Goal: Task Accomplishment & Management: Use online tool/utility

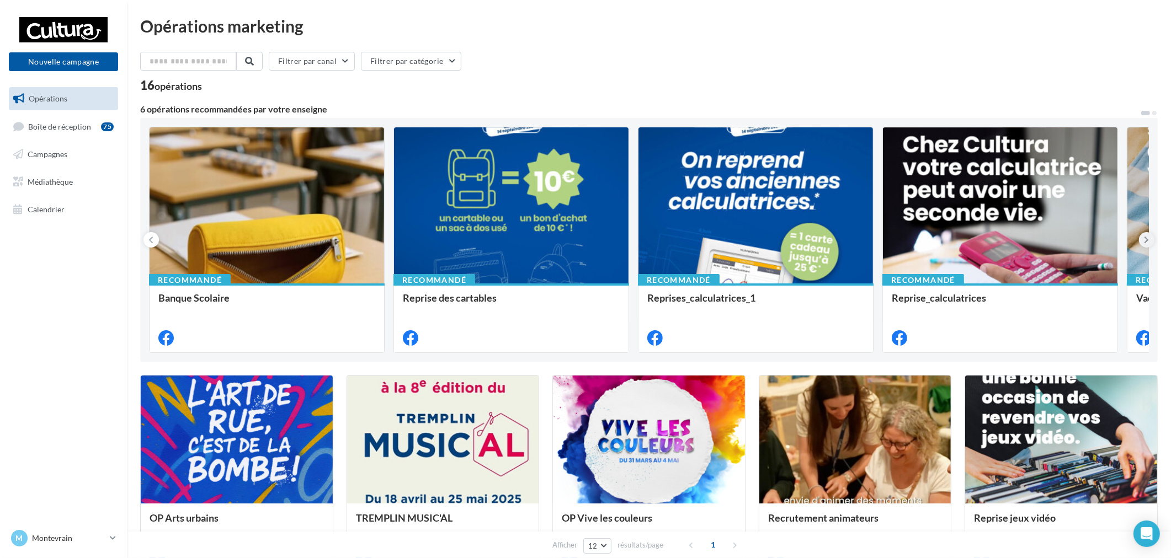
click at [1147, 244] on icon at bounding box center [1146, 239] width 5 height 11
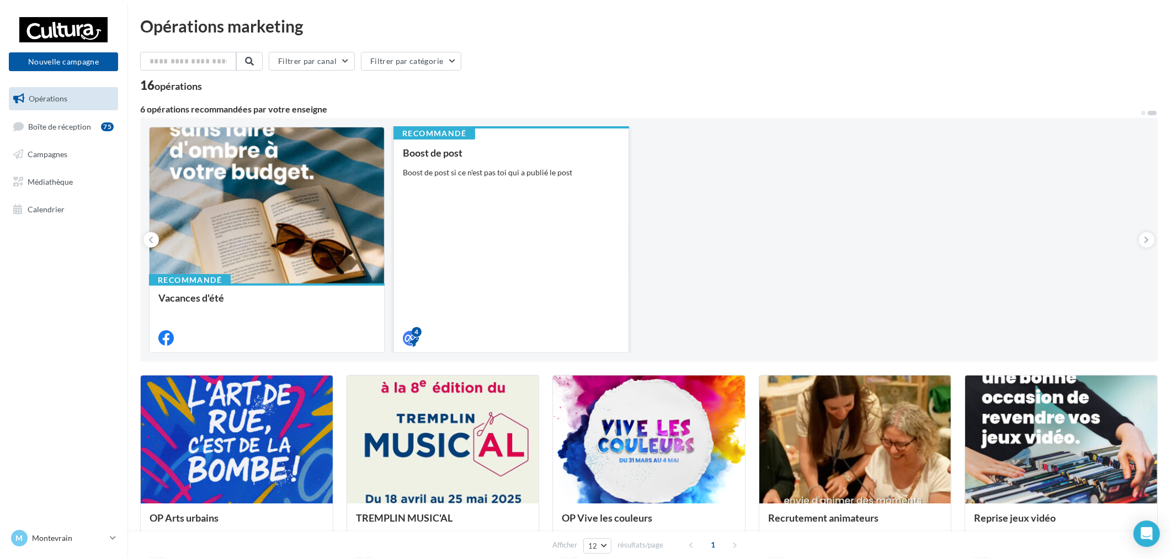
click at [509, 211] on div "Boost de post Boost de post si ce n'est pas toi qui a publié le post" at bounding box center [511, 244] width 217 height 195
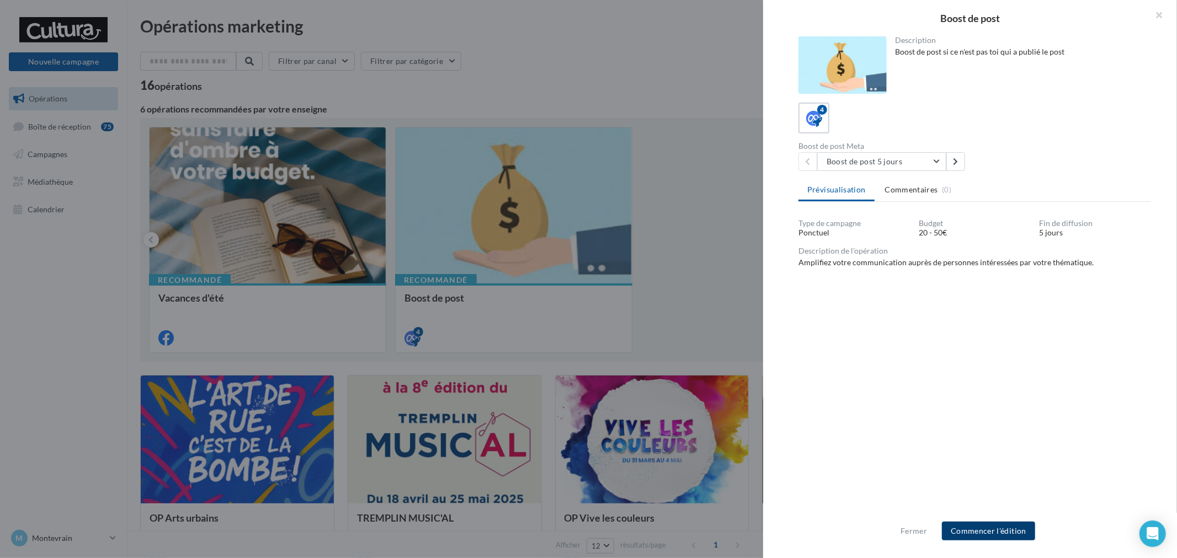
click at [985, 537] on button "Commencer l'édition" at bounding box center [988, 531] width 93 height 19
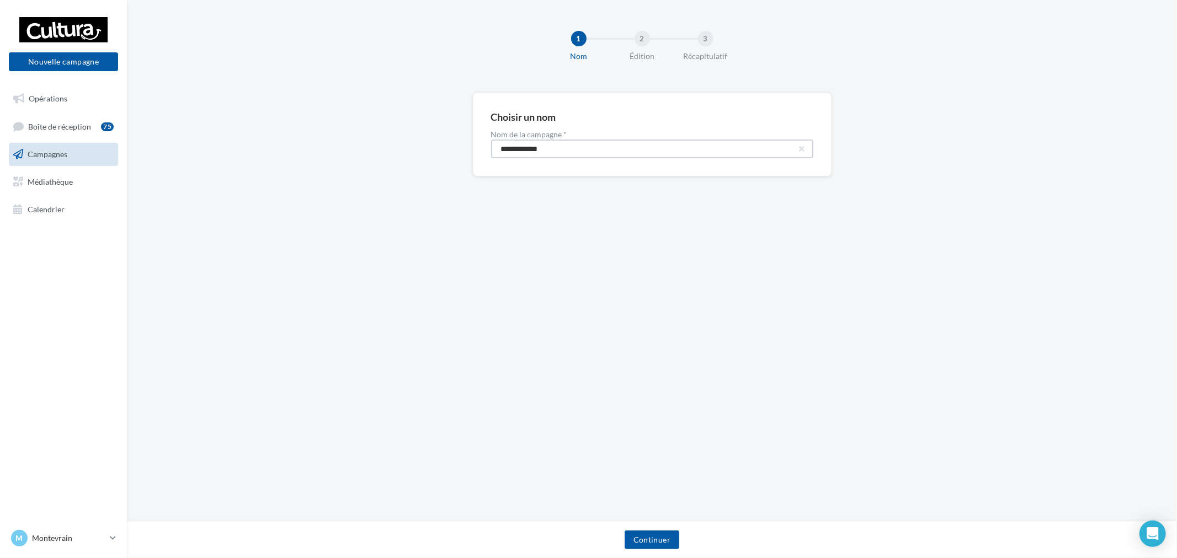
click at [627, 158] on input "**********" at bounding box center [652, 149] width 322 height 19
drag, startPoint x: 627, startPoint y: 149, endPoint x: 319, endPoint y: 117, distance: 309.4
click at [319, 117] on div "**********" at bounding box center [652, 152] width 1050 height 119
paste input "****"
type input "**********"
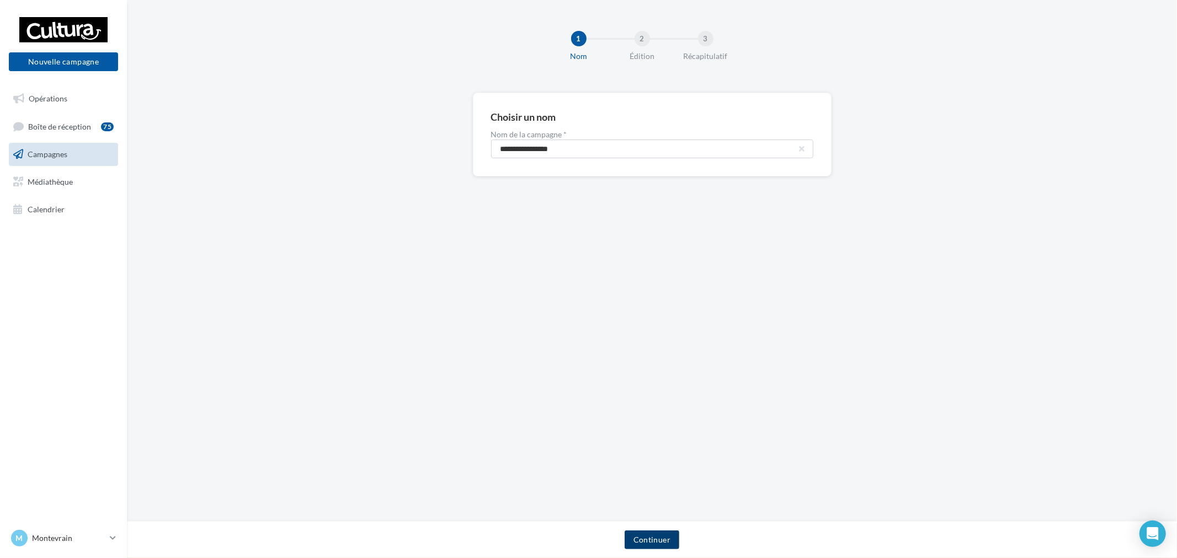
click at [669, 538] on button "Continuer" at bounding box center [651, 540] width 55 height 19
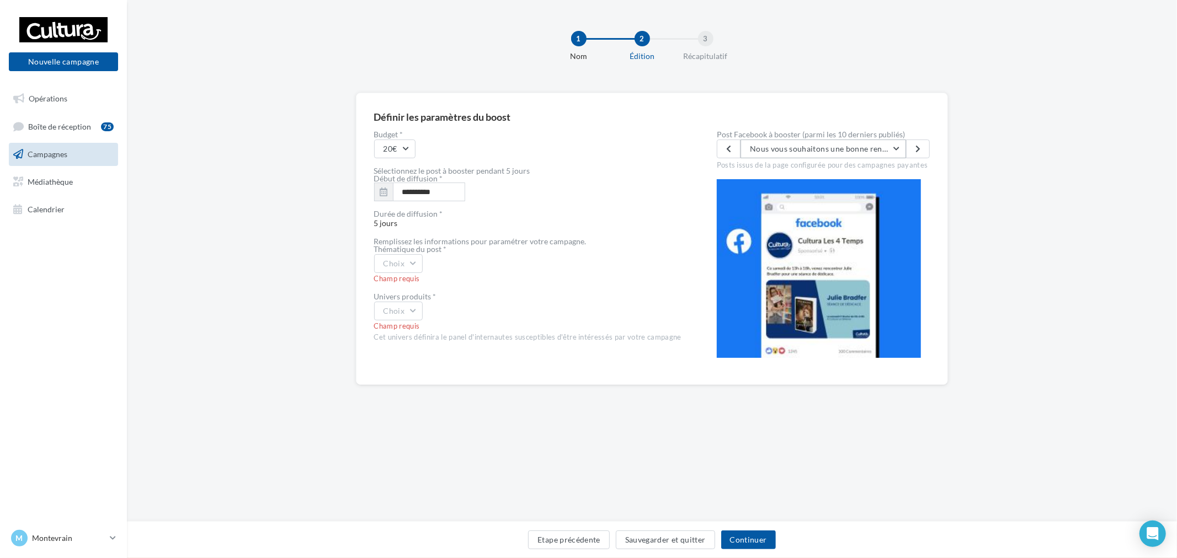
click at [895, 152] on span "Nous vous souhaitons une bonne rentrée ! ✏️✏️ Notre équipe reste à votre dispos…" at bounding box center [1078, 148] width 657 height 9
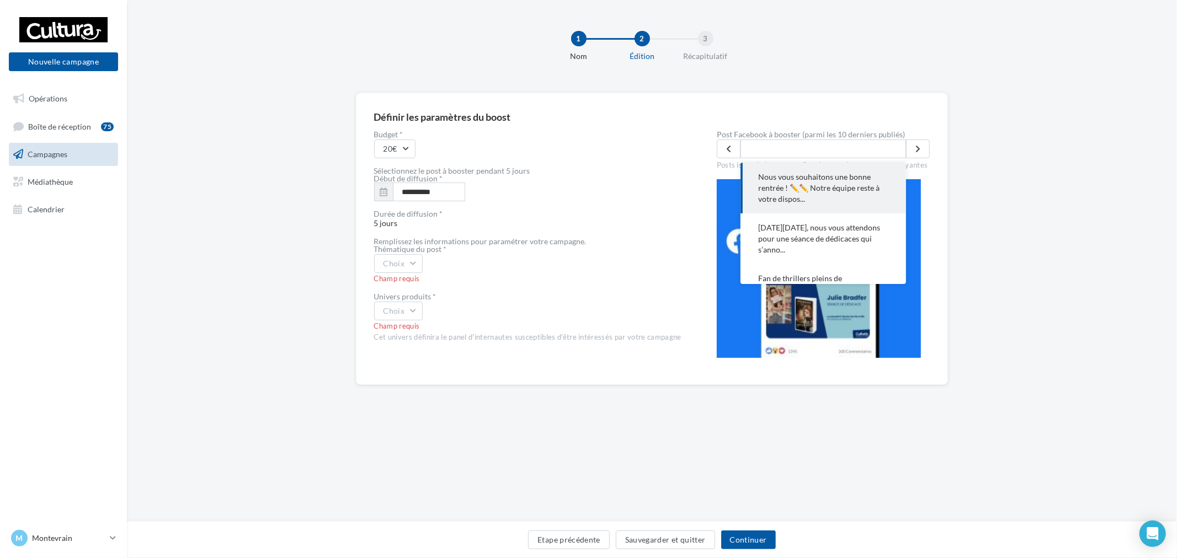
click at [967, 181] on div "**********" at bounding box center [652, 257] width 1050 height 328
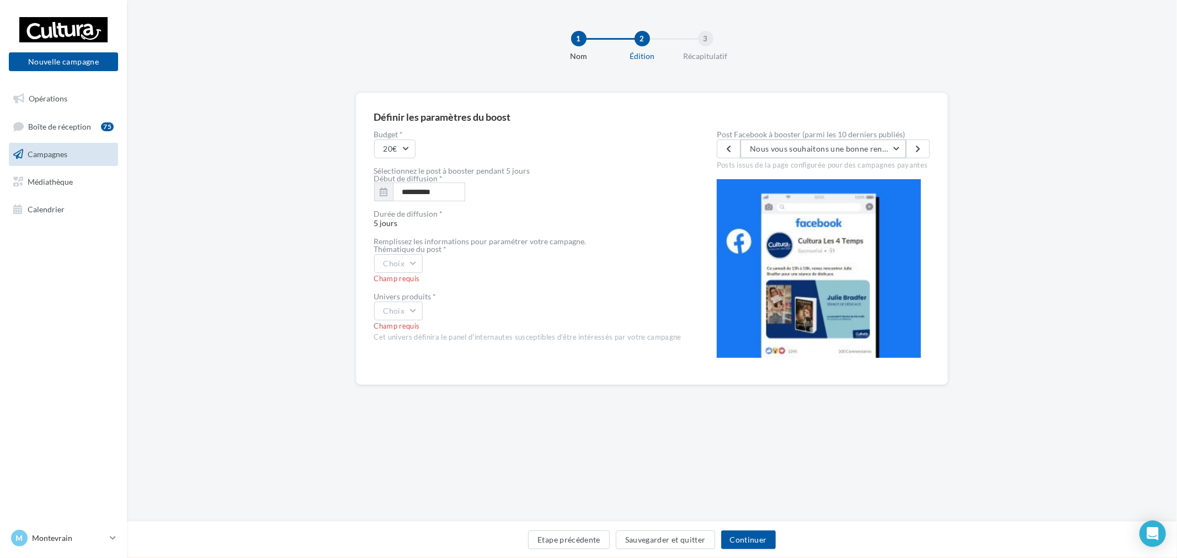
click at [854, 151] on span "Nous vous souhaitons une bonne rentrée ! ✏️✏️ Notre équipe reste à votre dispos…" at bounding box center [1078, 148] width 657 height 9
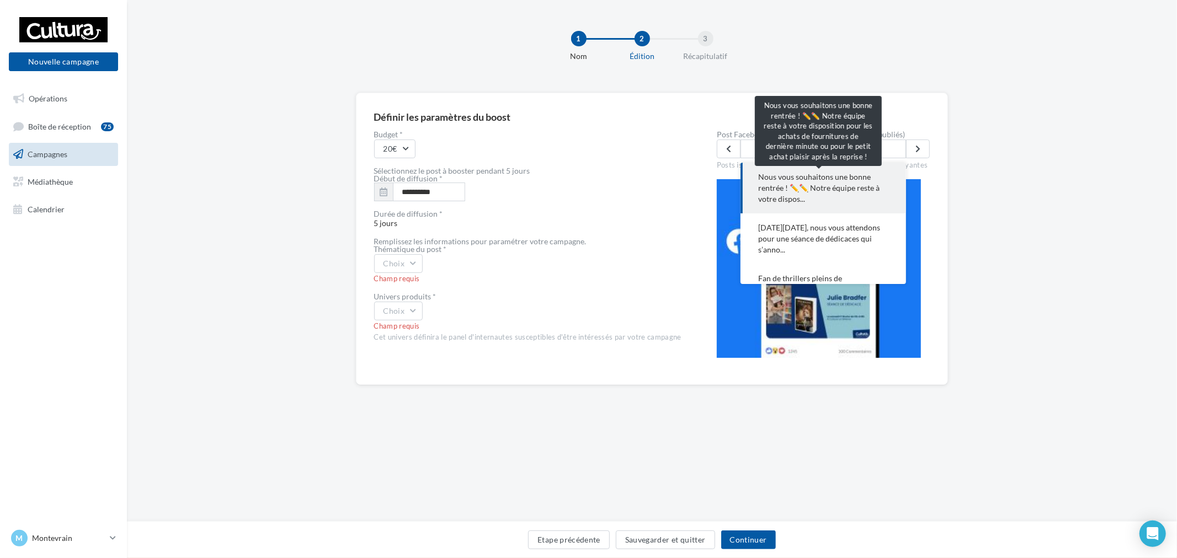
click at [808, 192] on span "Nous vous souhaitons une bonne rentrée ! ✏️✏️ Notre équipe reste à votre dispos…" at bounding box center [823, 188] width 130 height 33
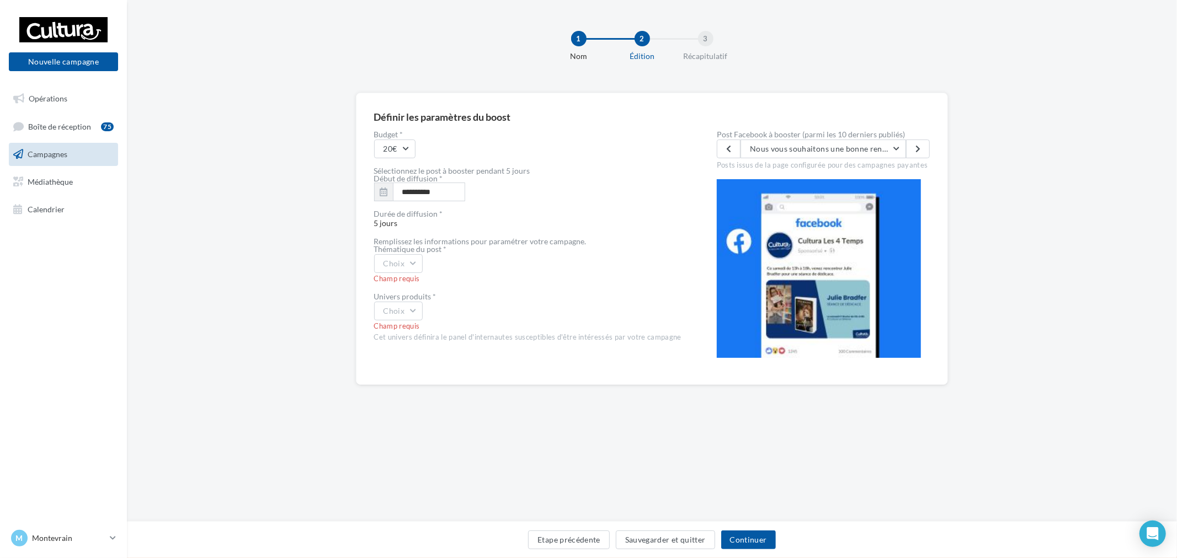
click at [839, 158] on div "Posts issus de la page configurée pour des campagnes payantes" at bounding box center [823, 164] width 213 height 12
click at [841, 158] on button "Nous vous souhaitons une bonne rentrée ! ✏️✏️ Notre équipe reste à votre dispos…" at bounding box center [822, 149] width 165 height 19
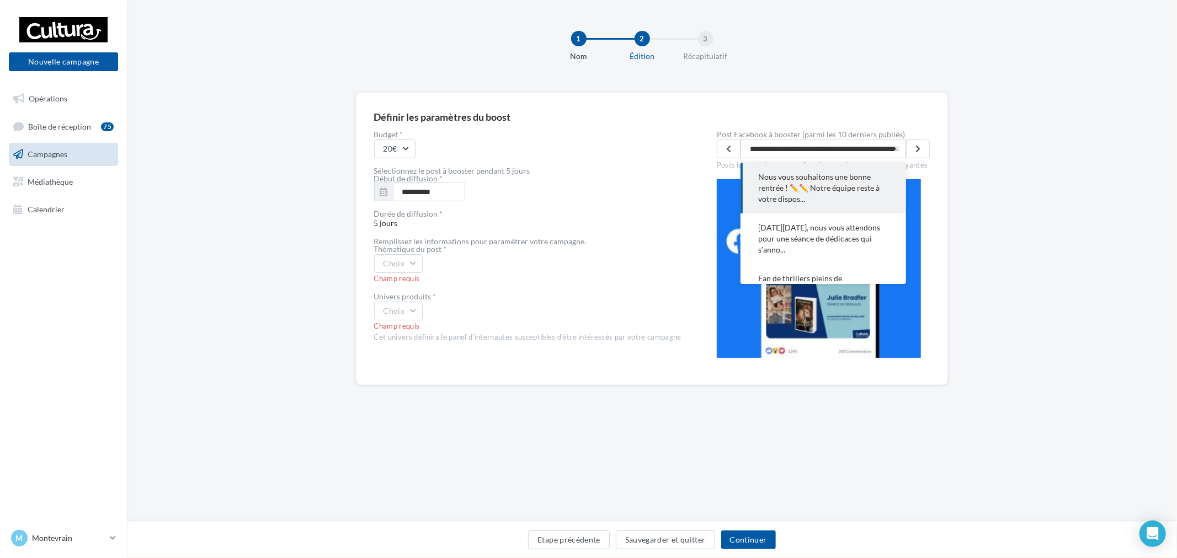
scroll to position [0, 464]
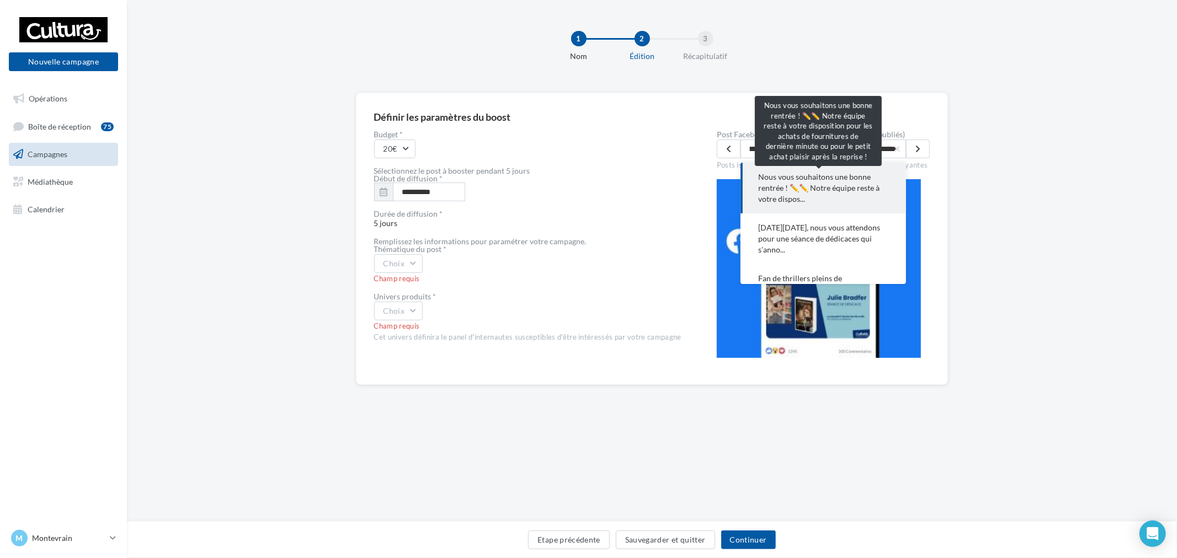
click at [812, 195] on span "Nous vous souhaitons une bonne rentrée ! ✏️✏️ Notre équipe reste à votre dispos…" at bounding box center [823, 188] width 130 height 33
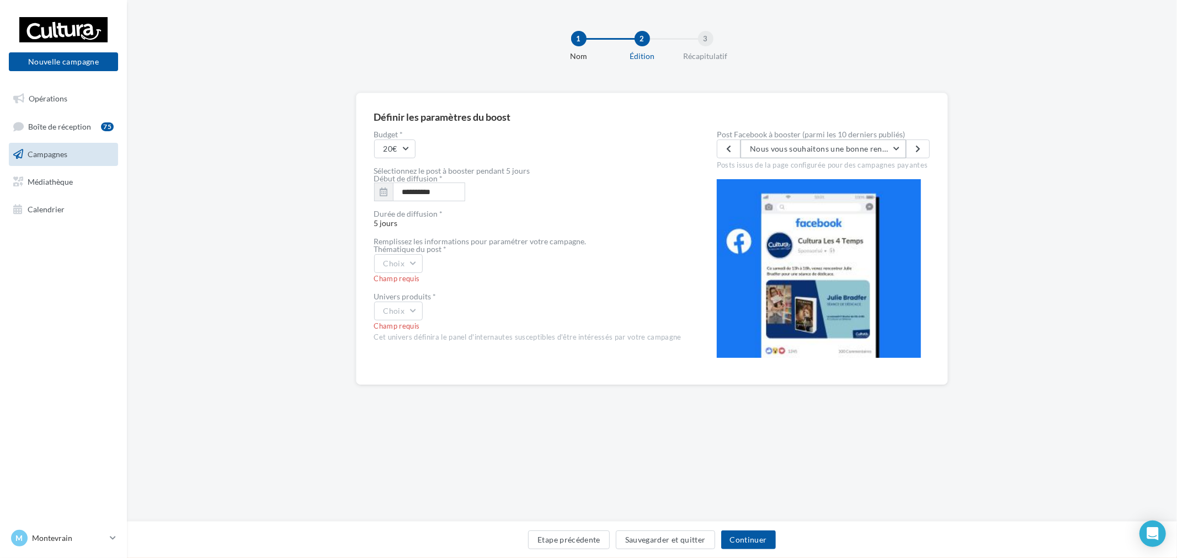
click at [844, 147] on span "Nous vous souhaitons une bonne rentrée ! ✏️✏️ Notre équipe reste à votre dispos…" at bounding box center [1078, 148] width 657 height 9
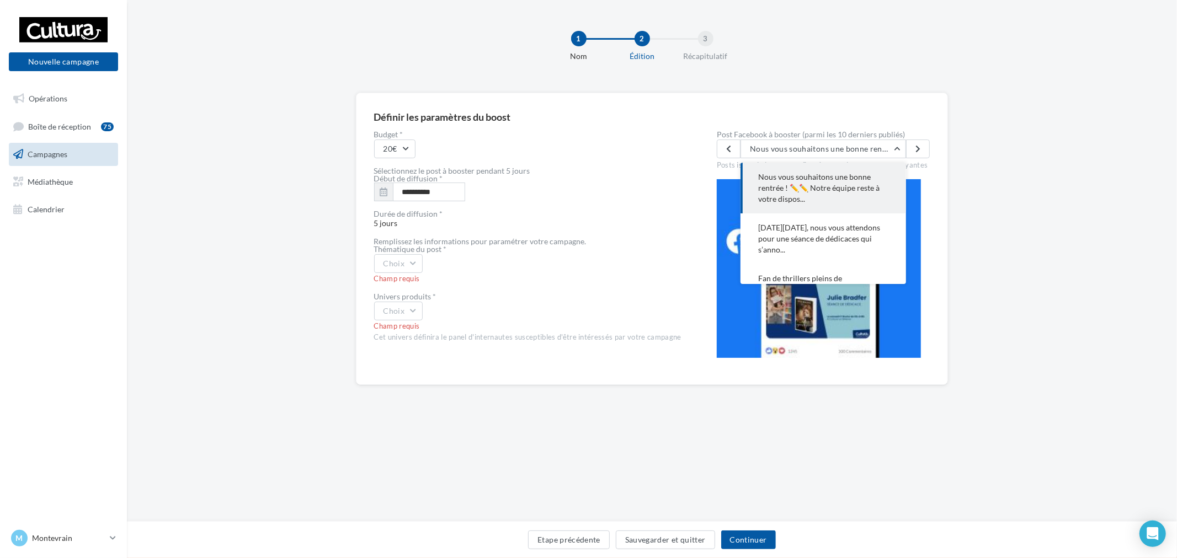
click at [996, 165] on div "**********" at bounding box center [652, 257] width 1050 height 328
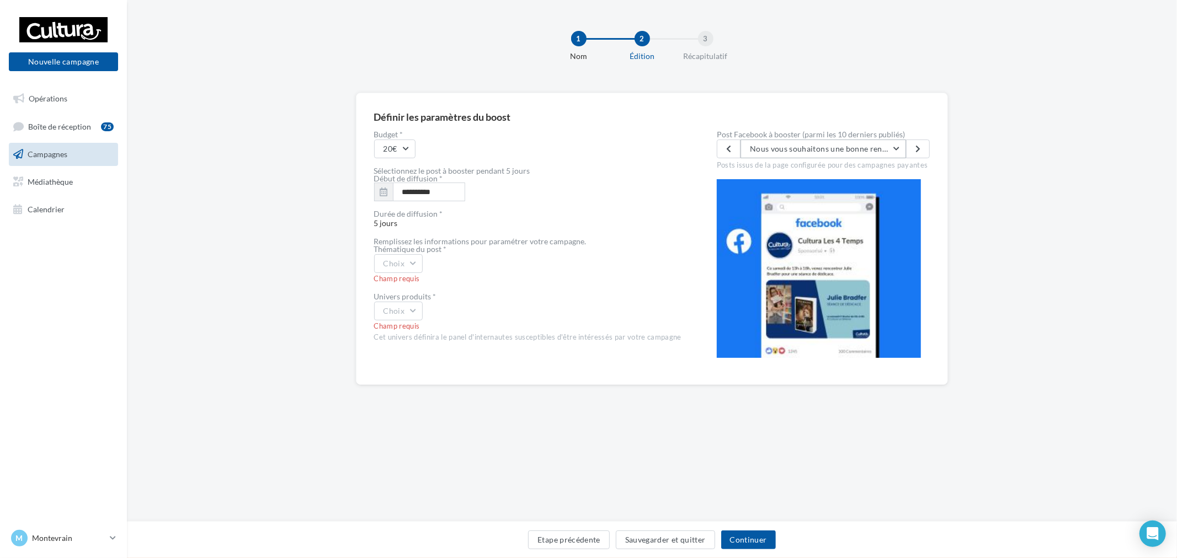
click at [795, 142] on button "Nous vous souhaitons une bonne rentrée ! ✏️✏️ Notre équipe reste à votre dispos…" at bounding box center [822, 149] width 165 height 19
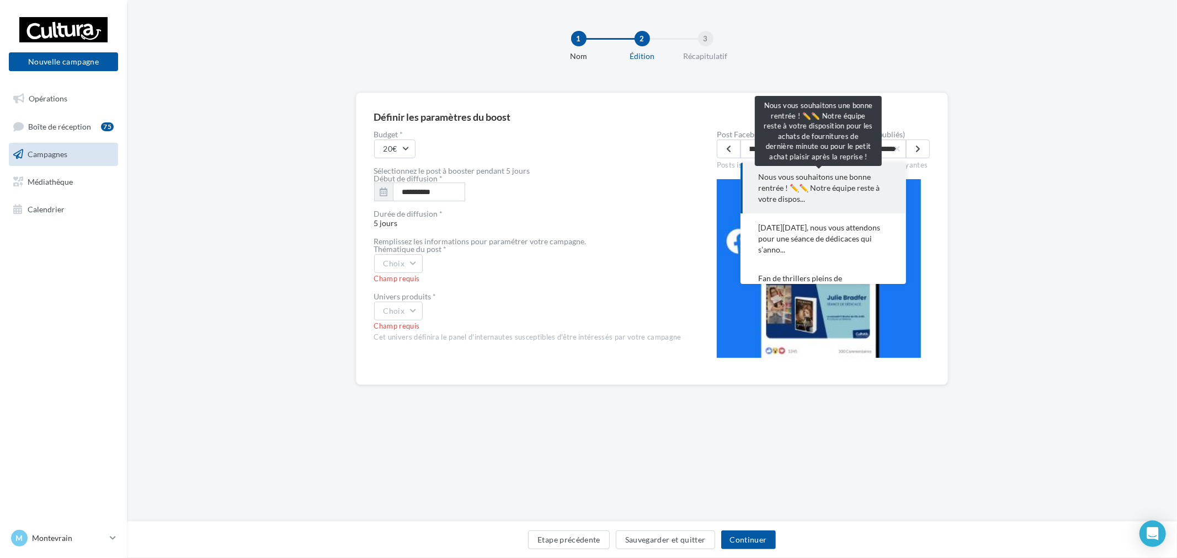
click at [868, 174] on span "Nous vous souhaitons une bonne rentrée ! ✏️✏️ Notre équipe reste à votre dispos…" at bounding box center [823, 188] width 130 height 33
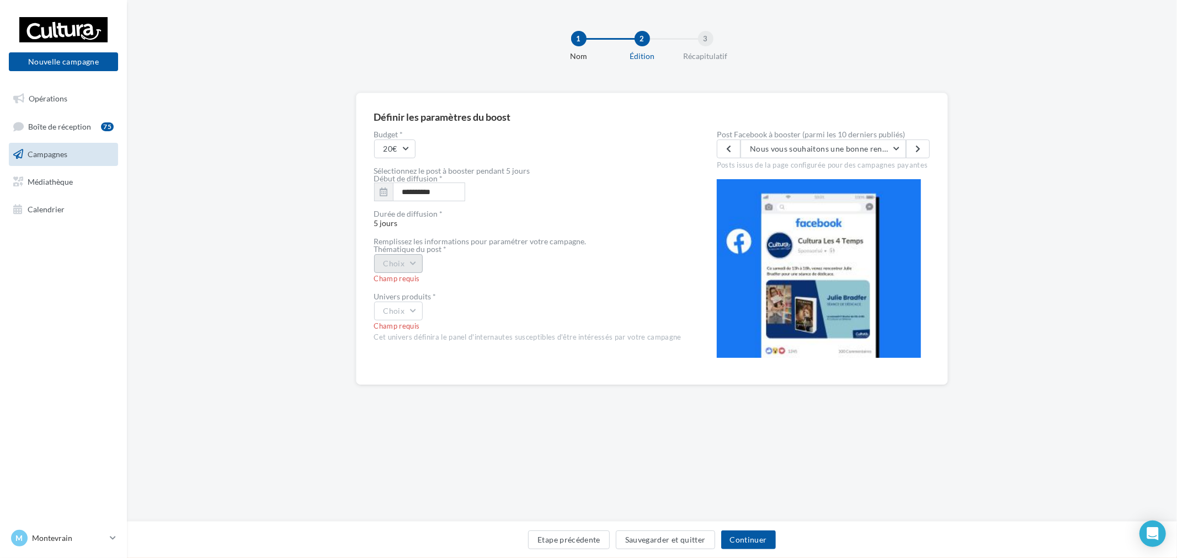
click at [420, 261] on button "Choix" at bounding box center [398, 263] width 49 height 19
click at [428, 368] on div "Autre" at bounding box center [443, 374] width 137 height 29
click at [414, 320] on span "Univers produits * Choix Champ requis Cet univers définira le panel d'internaut…" at bounding box center [527, 318] width 307 height 50
click at [413, 309] on button "Choix" at bounding box center [398, 311] width 49 height 19
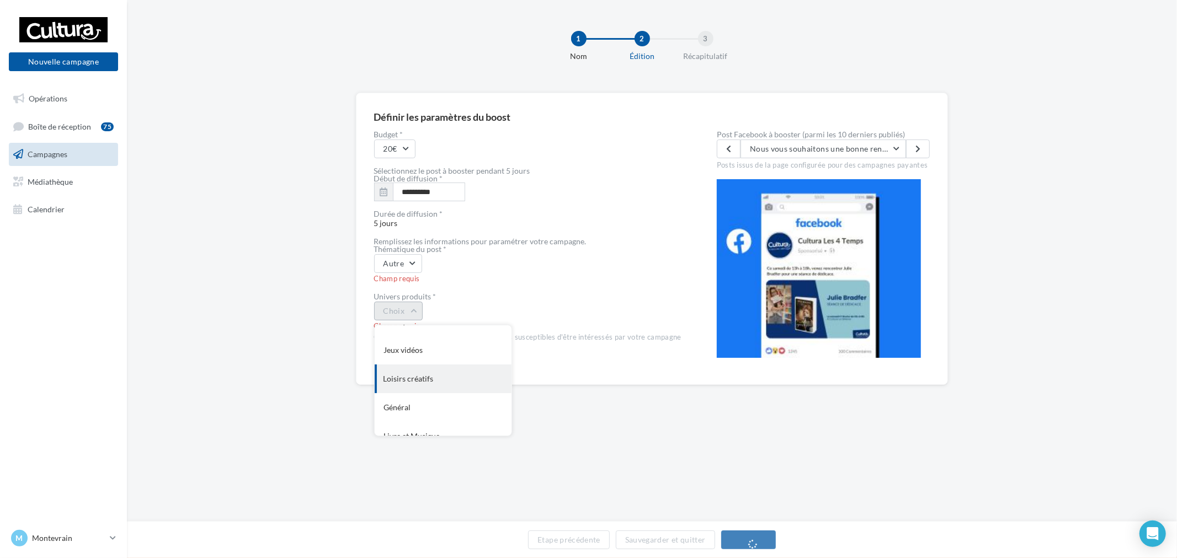
scroll to position [90, 0]
click at [450, 356] on div "Général" at bounding box center [443, 353] width 137 height 29
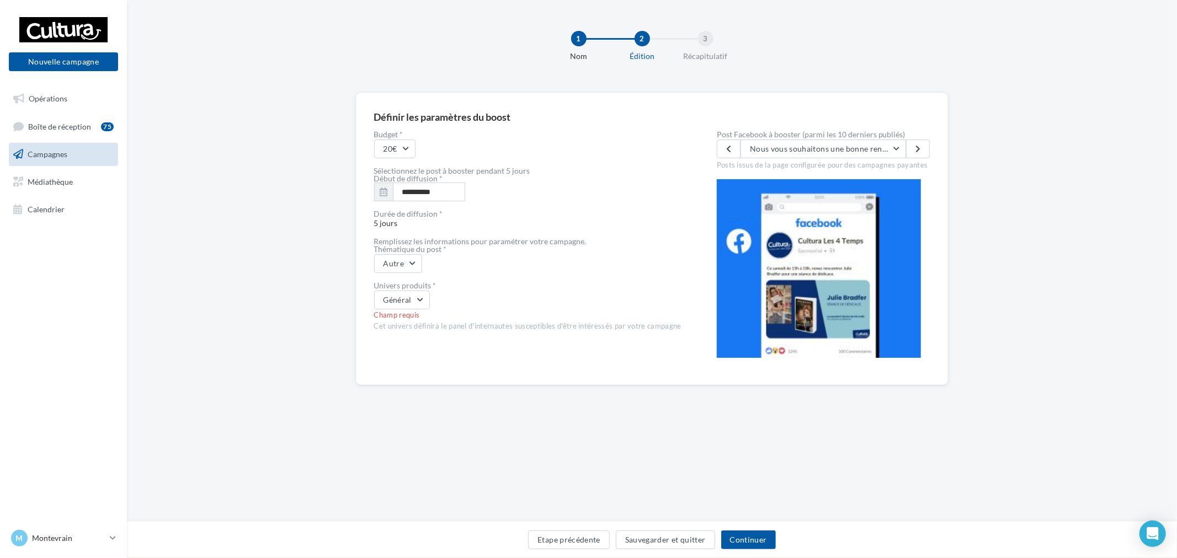
click at [966, 164] on div "**********" at bounding box center [652, 257] width 1050 height 328
click at [817, 140] on button "Nous vous souhaitons une bonne rentrée ! ✏️✏️ Notre équipe reste à votre dispos…" at bounding box center [822, 149] width 165 height 19
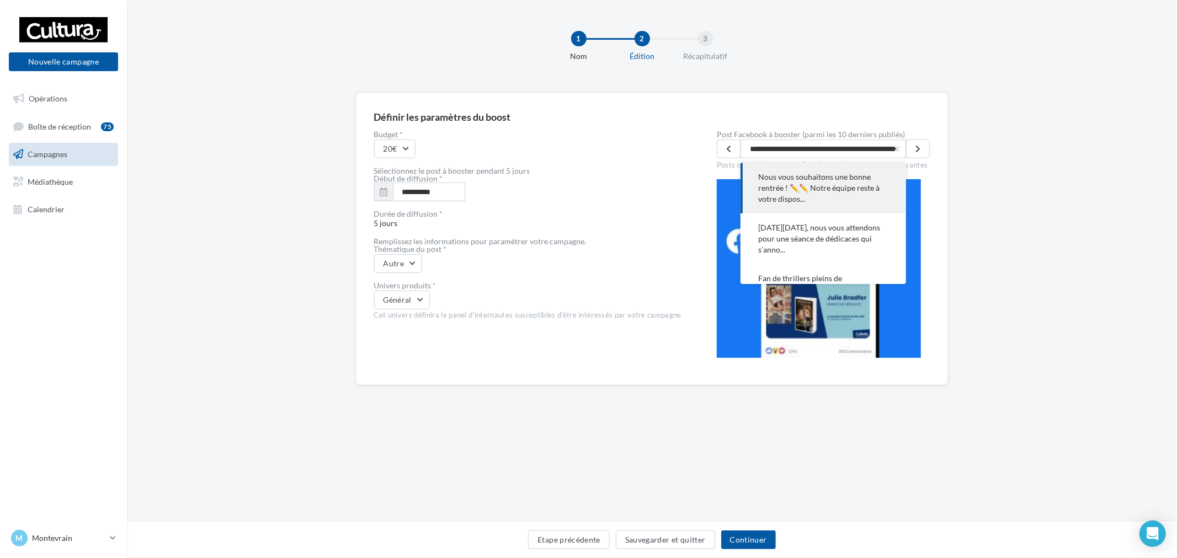
scroll to position [0, 464]
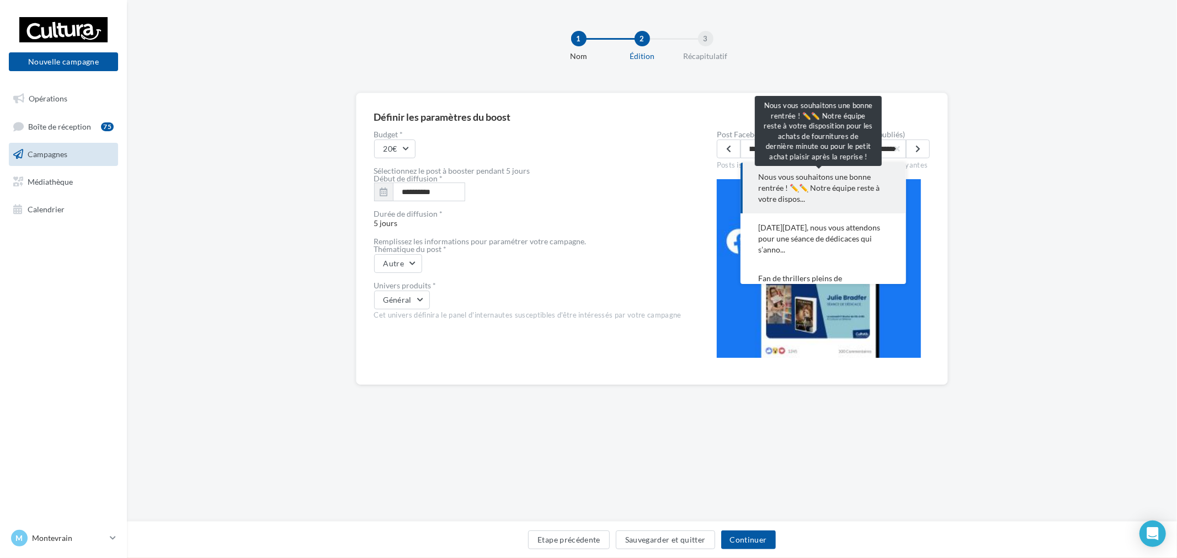
click at [840, 188] on span "Nous vous souhaitons une bonne rentrée ! ✏️✏️ Notre équipe reste à votre dispos…" at bounding box center [823, 188] width 130 height 33
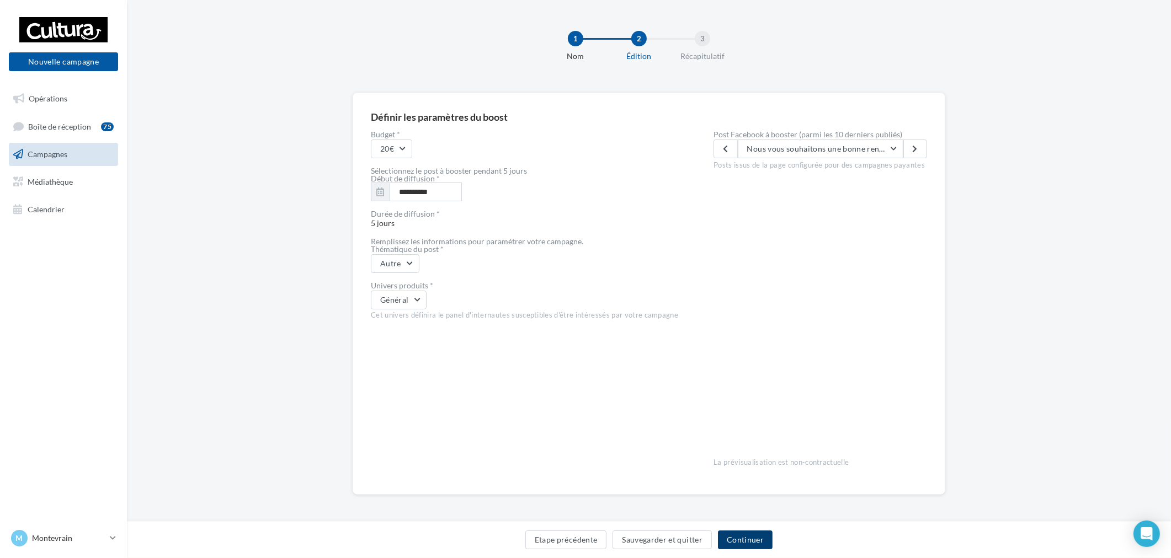
click at [747, 535] on button "Continuer" at bounding box center [745, 540] width 55 height 19
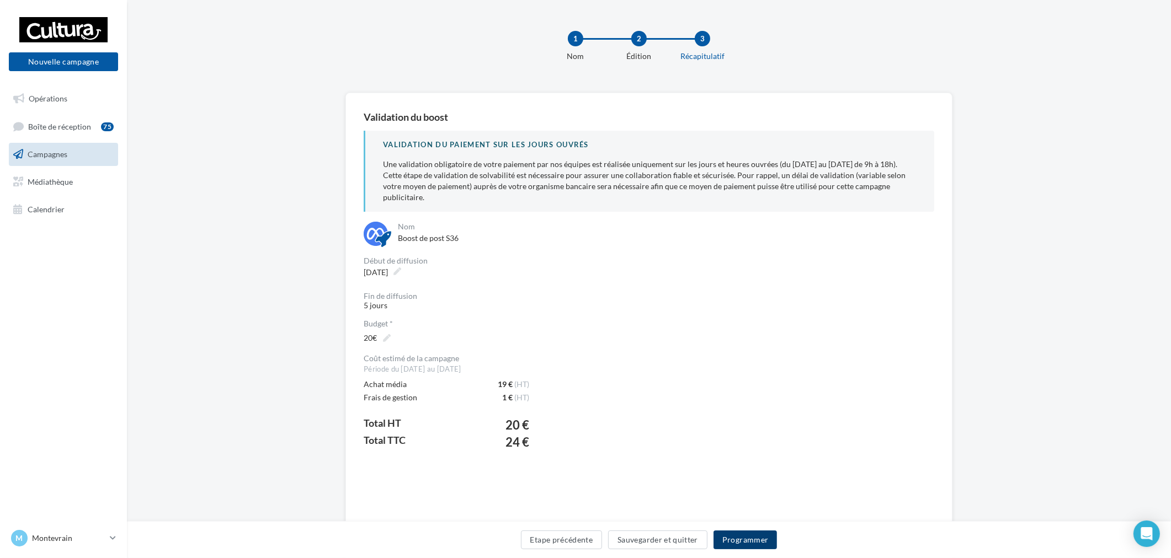
click at [765, 541] on button "Programmer" at bounding box center [745, 540] width 64 height 19
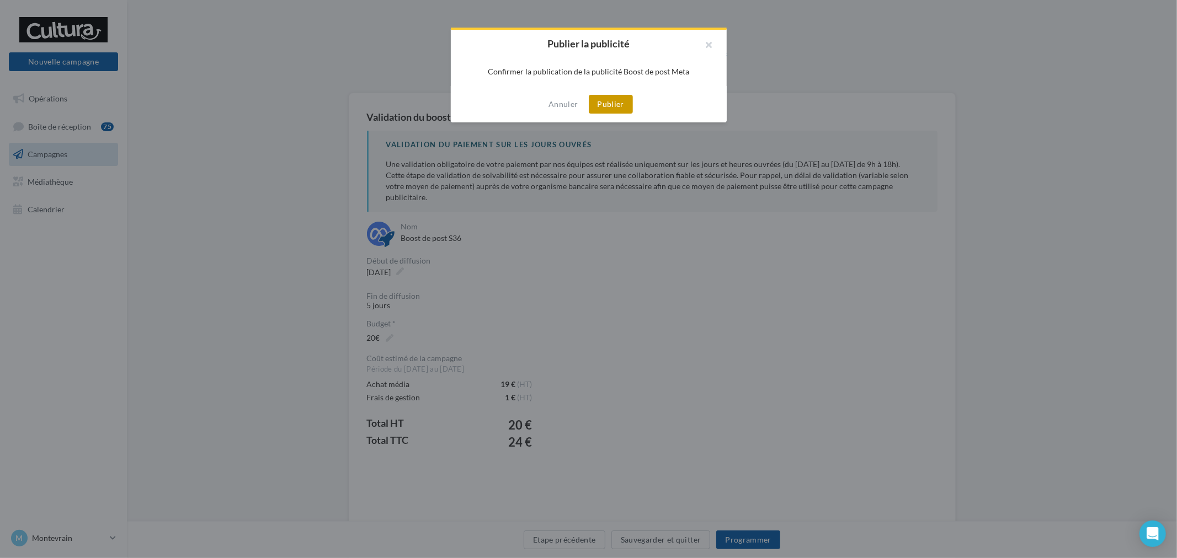
click at [601, 99] on button "Publier" at bounding box center [611, 104] width 44 height 19
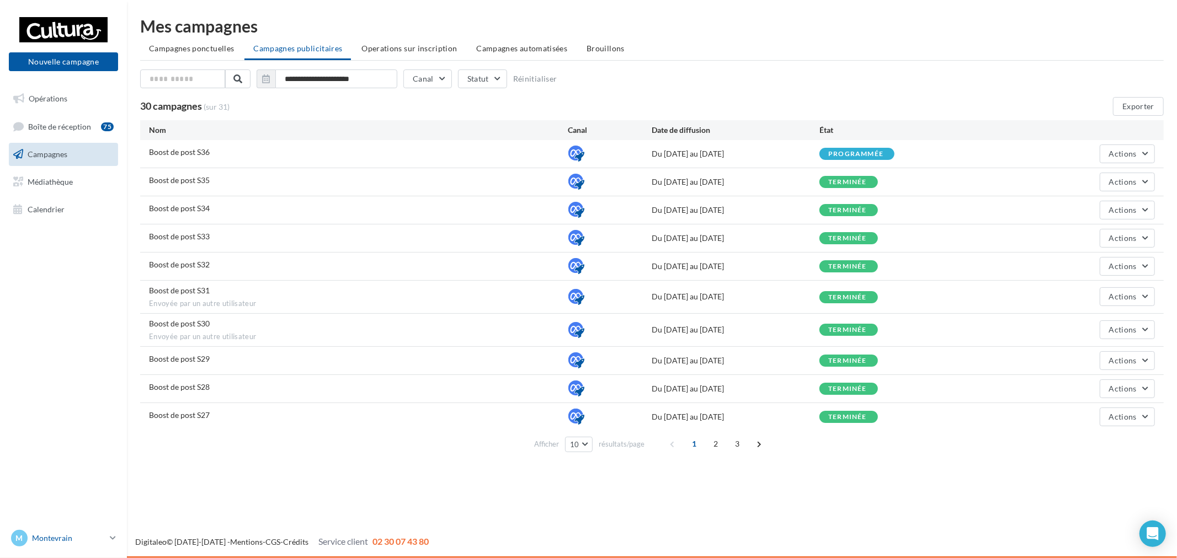
click at [90, 546] on div "M Montevrain [EMAIL_ADDRESS][DOMAIN_NAME]" at bounding box center [58, 538] width 94 height 17
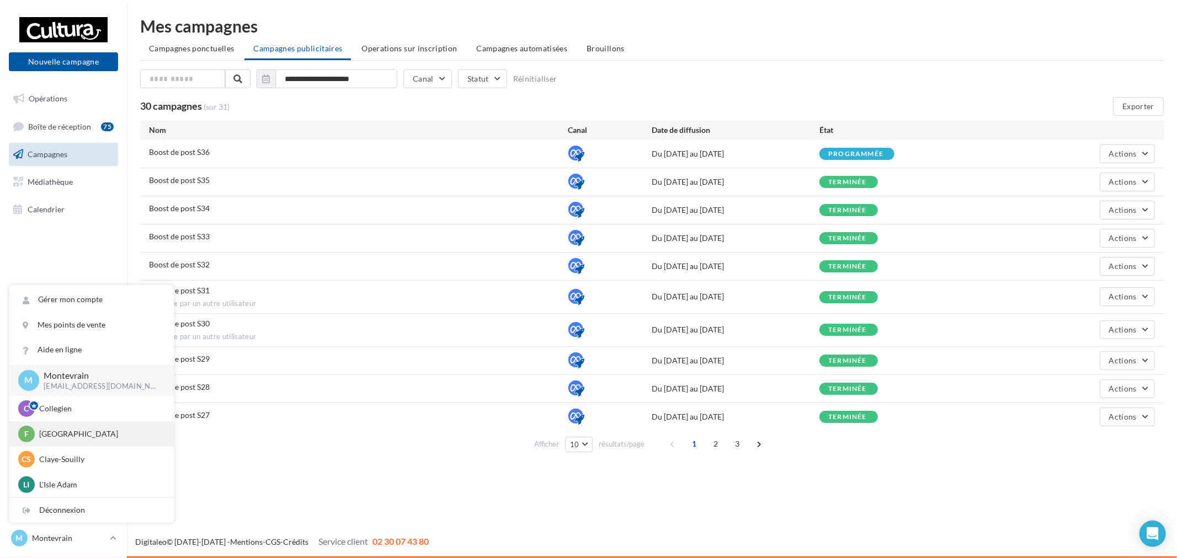
click at [85, 436] on p "[GEOGRAPHIC_DATA]" at bounding box center [99, 434] width 121 height 11
